Goal: Task Accomplishment & Management: Use online tool/utility

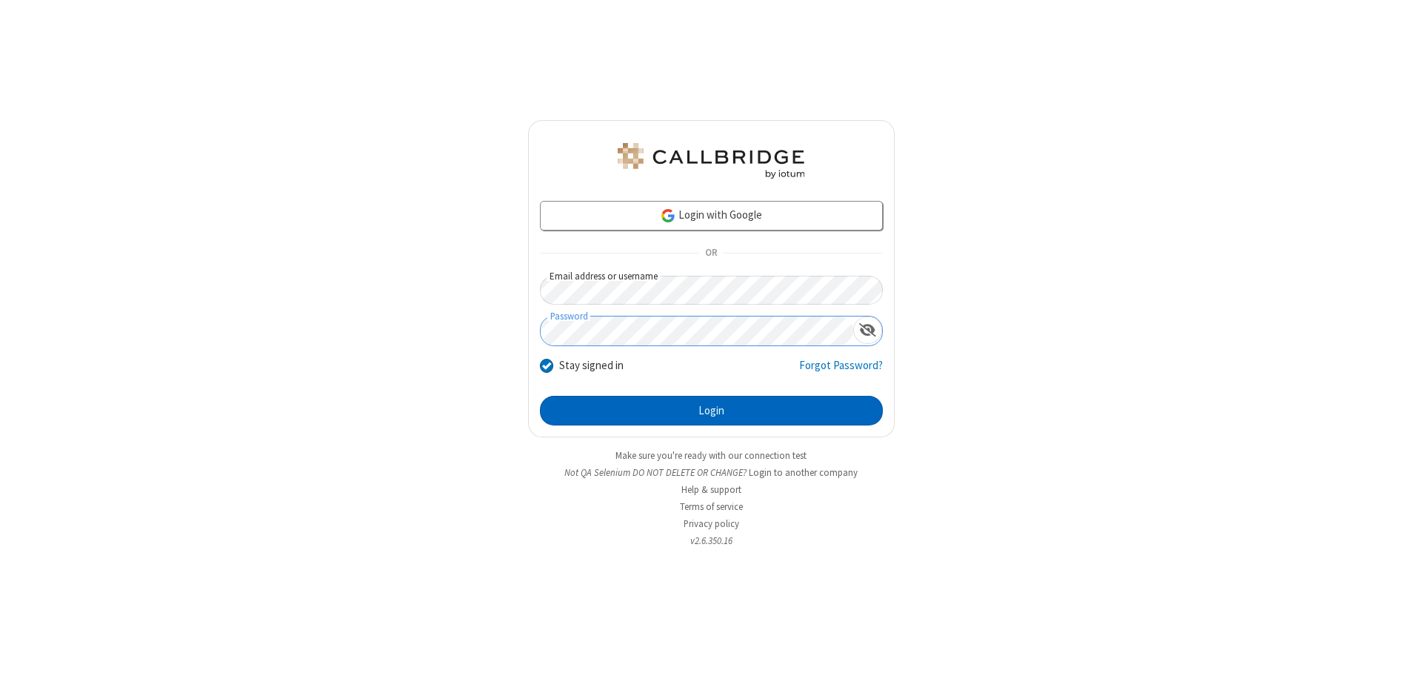
click at [711, 410] on button "Login" at bounding box center [711, 411] width 343 height 30
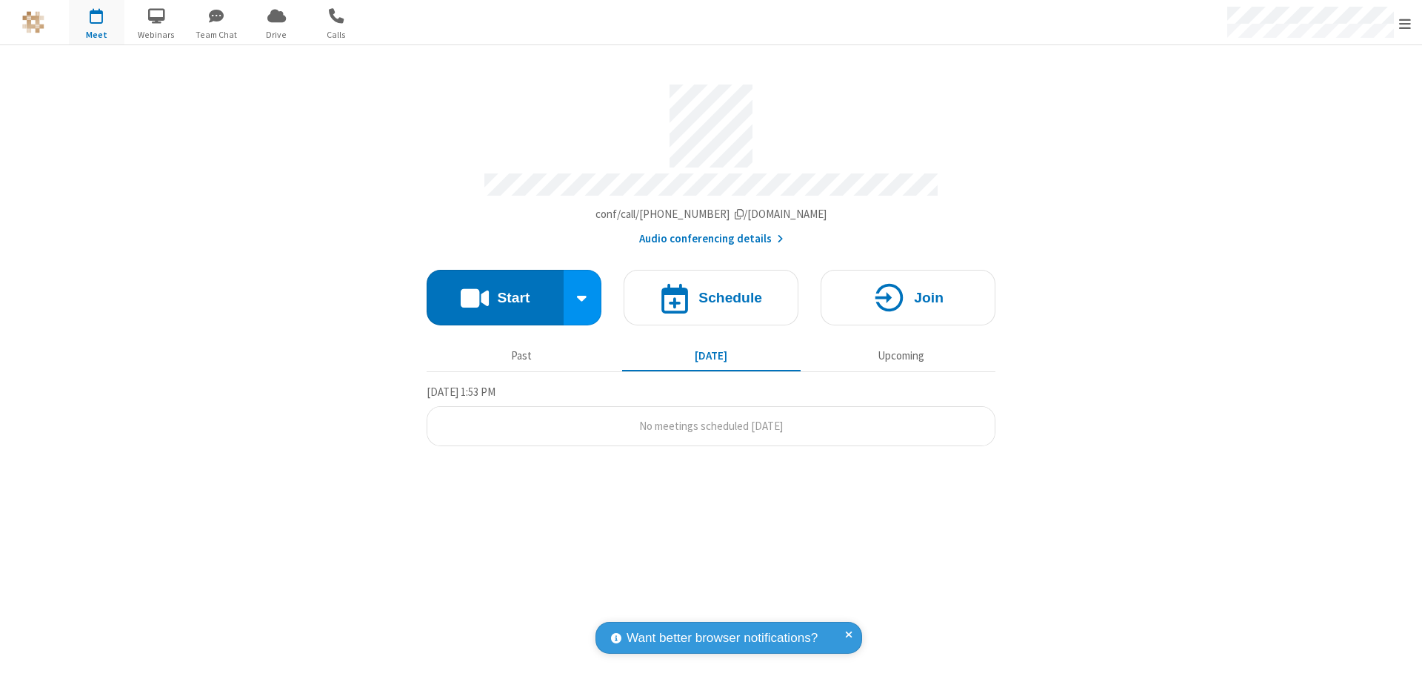
click at [495, 290] on button "Start" at bounding box center [495, 298] width 137 height 56
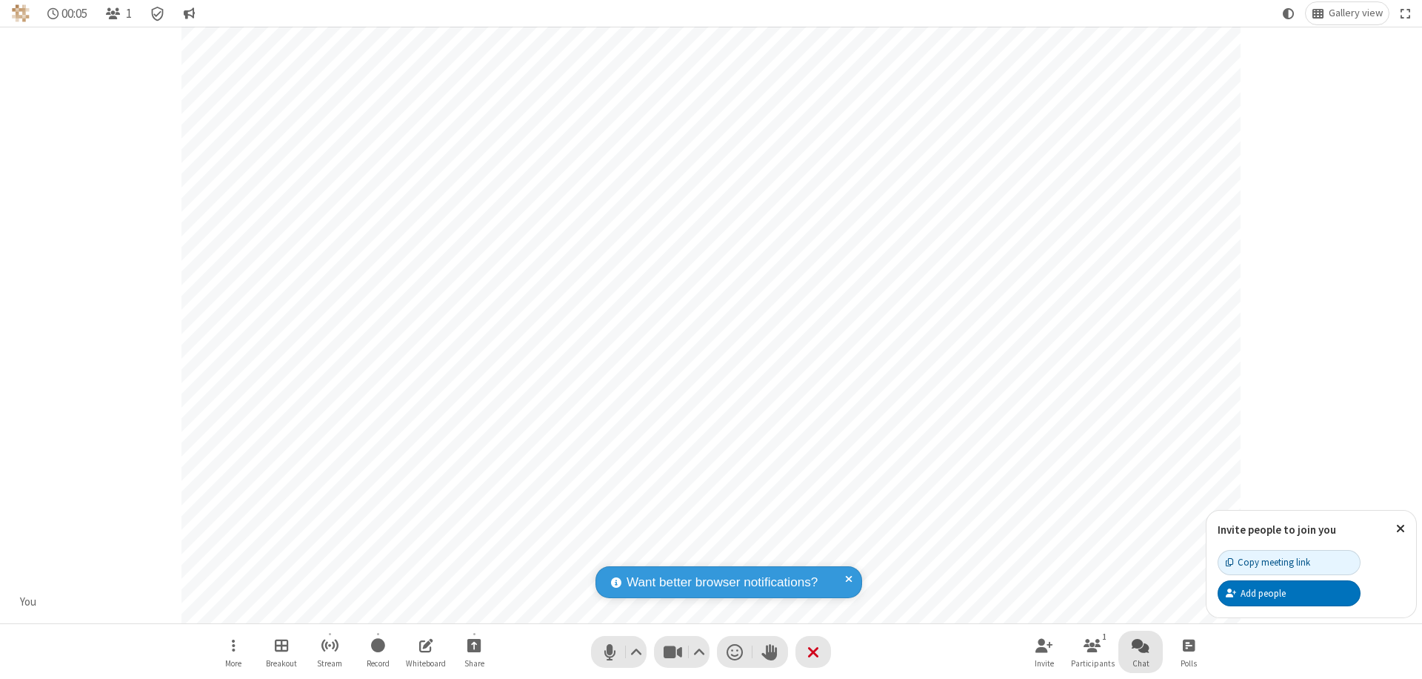
click at [1141, 645] on span "Open chat" at bounding box center [1141, 645] width 18 height 19
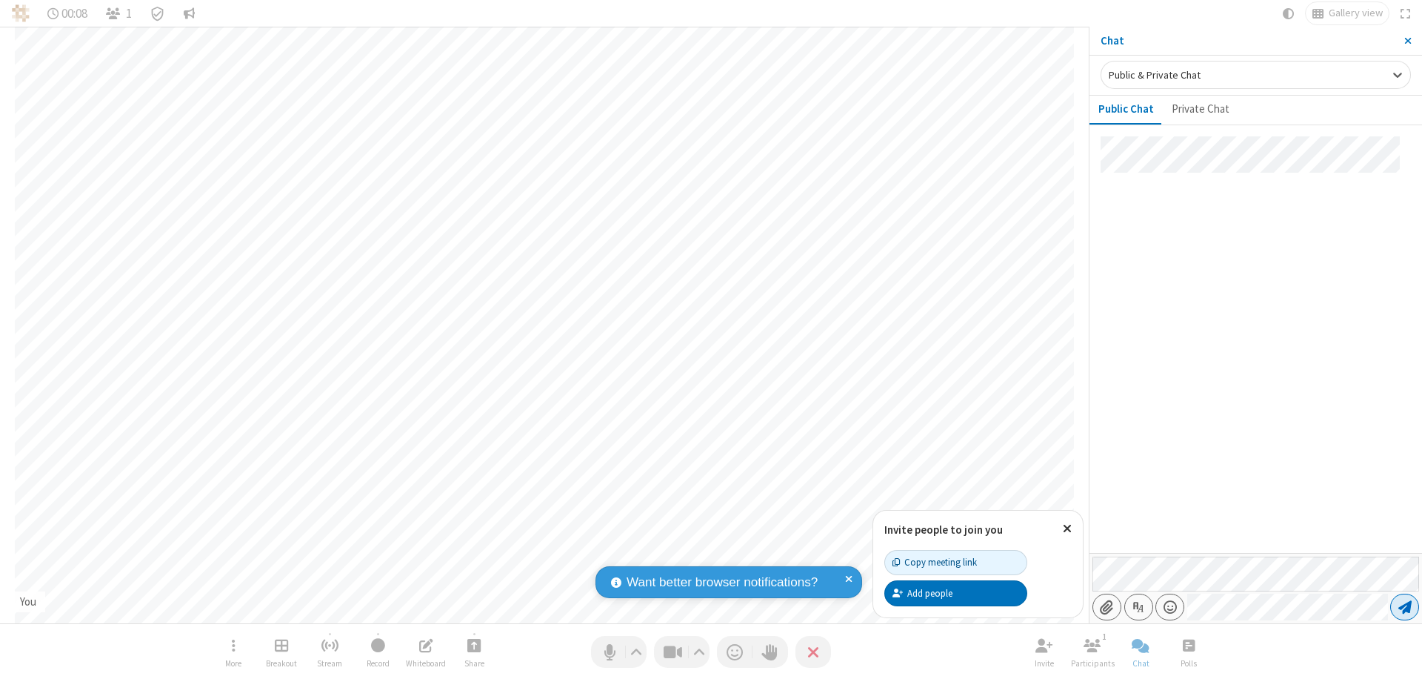
click at [1405, 607] on span "Send message" at bounding box center [1405, 606] width 13 height 15
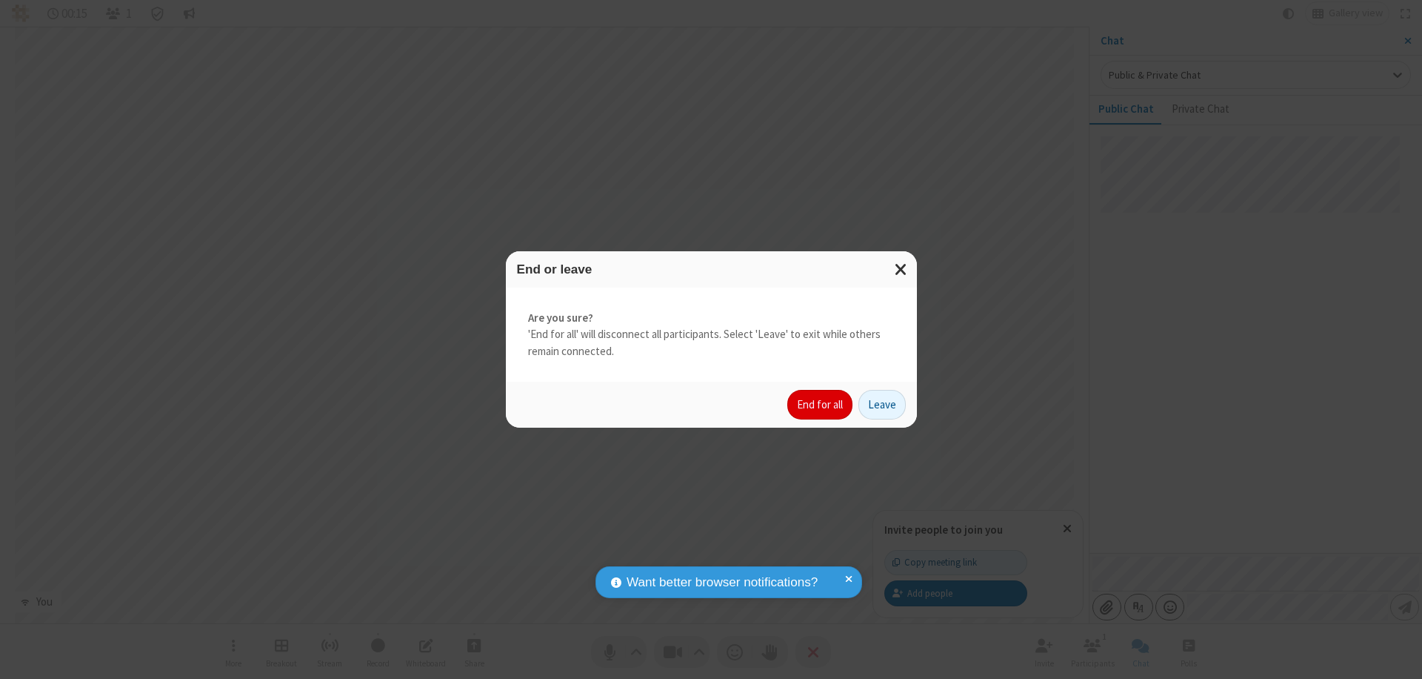
click at [821, 405] on button "End for all" at bounding box center [820, 405] width 65 height 30
